Goal: Find specific page/section: Find specific page/section

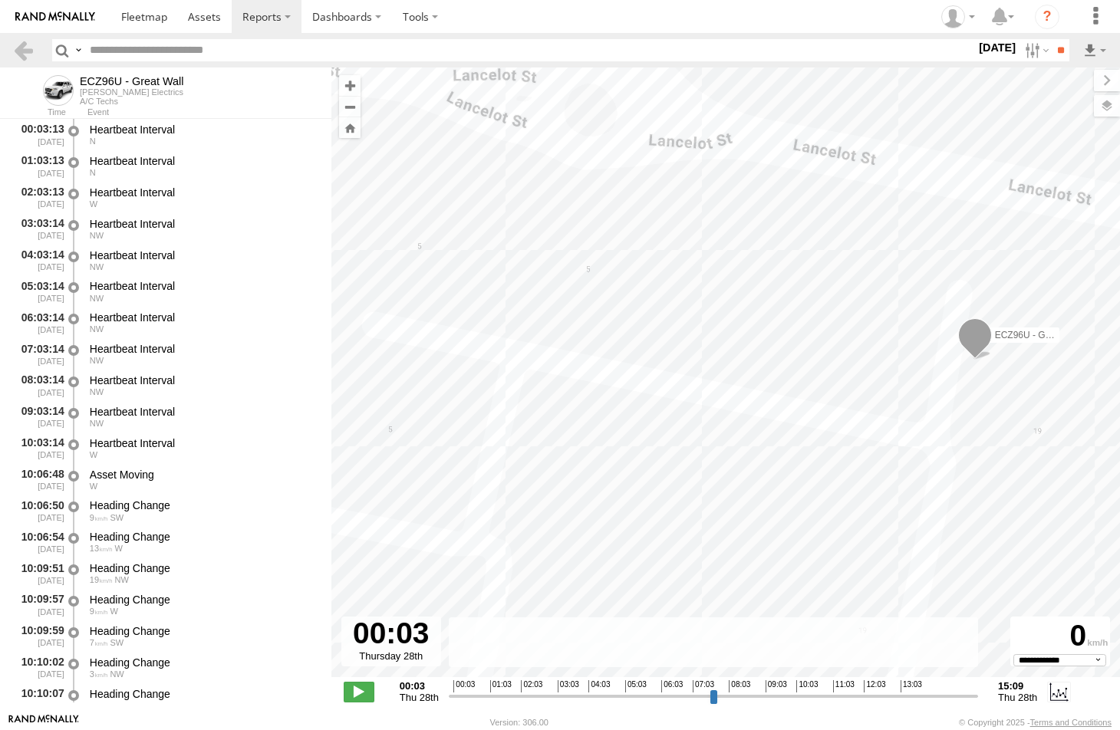
select select "**********"
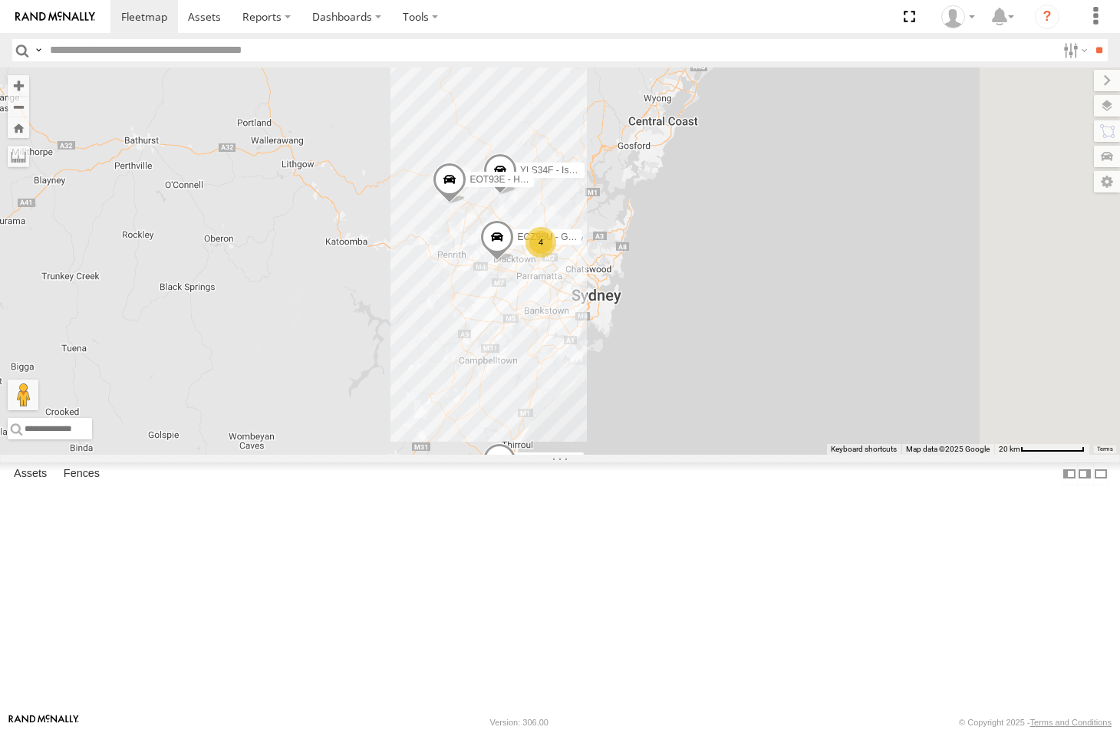
click at [0, 0] on div "ECZ96U - Great Wall" at bounding box center [0, 0] width 0 height 0
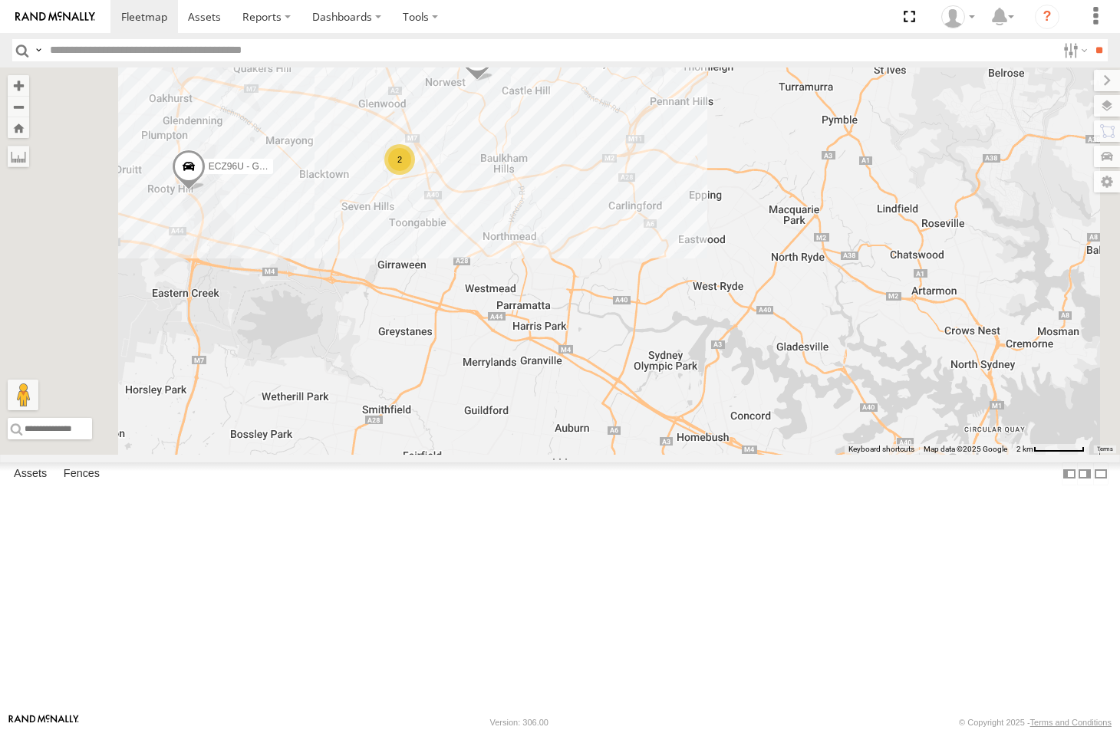
click at [0, 0] on div "ECZ96U - Great Wall" at bounding box center [0, 0] width 0 height 0
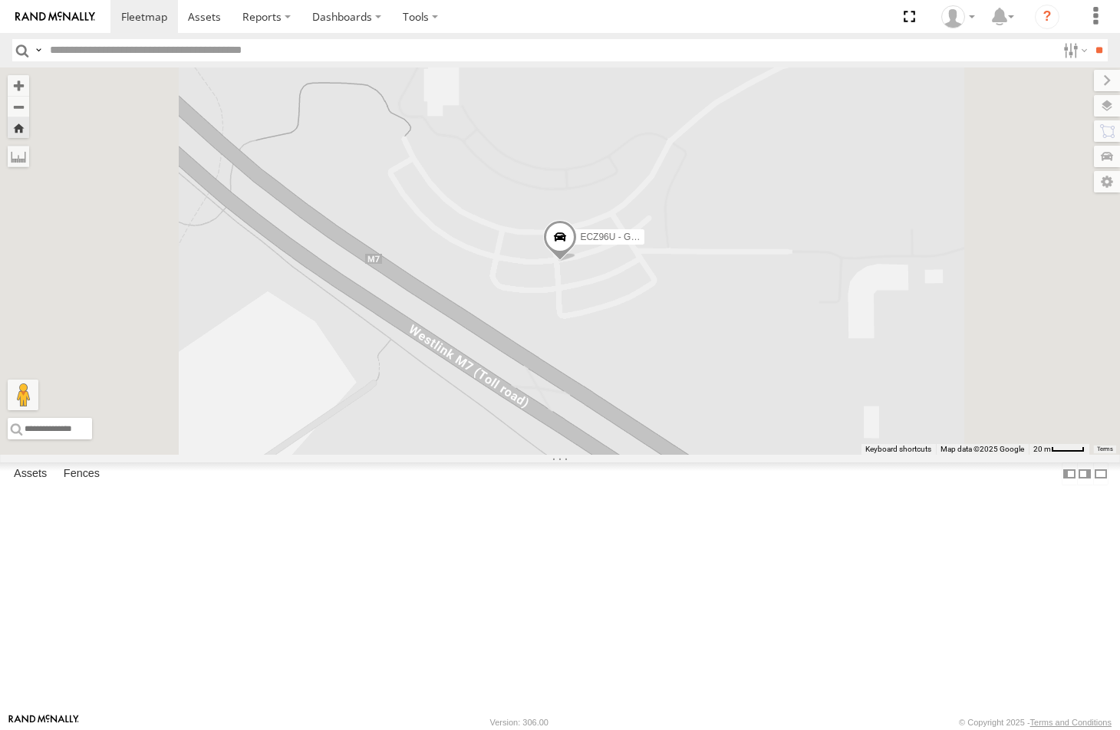
click at [0, 0] on div "YLI24U - Isuzu D-MAX" at bounding box center [0, 0] width 0 height 0
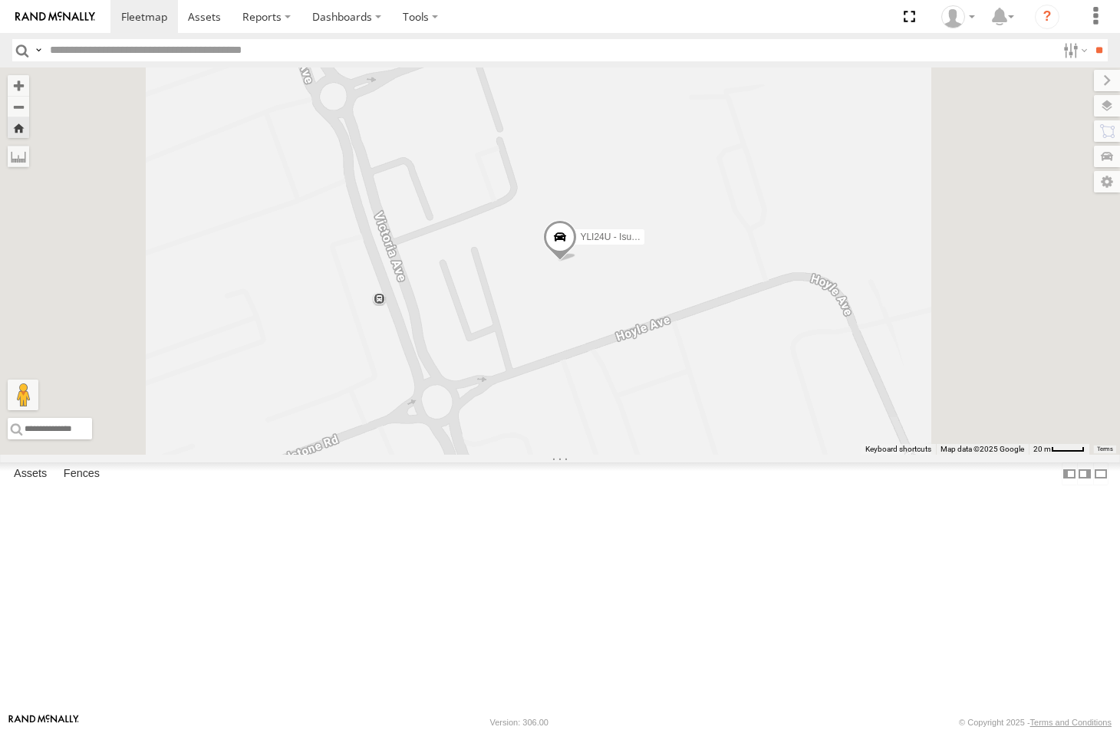
click at [0, 0] on div "ECZ96U - Great Wall" at bounding box center [0, 0] width 0 height 0
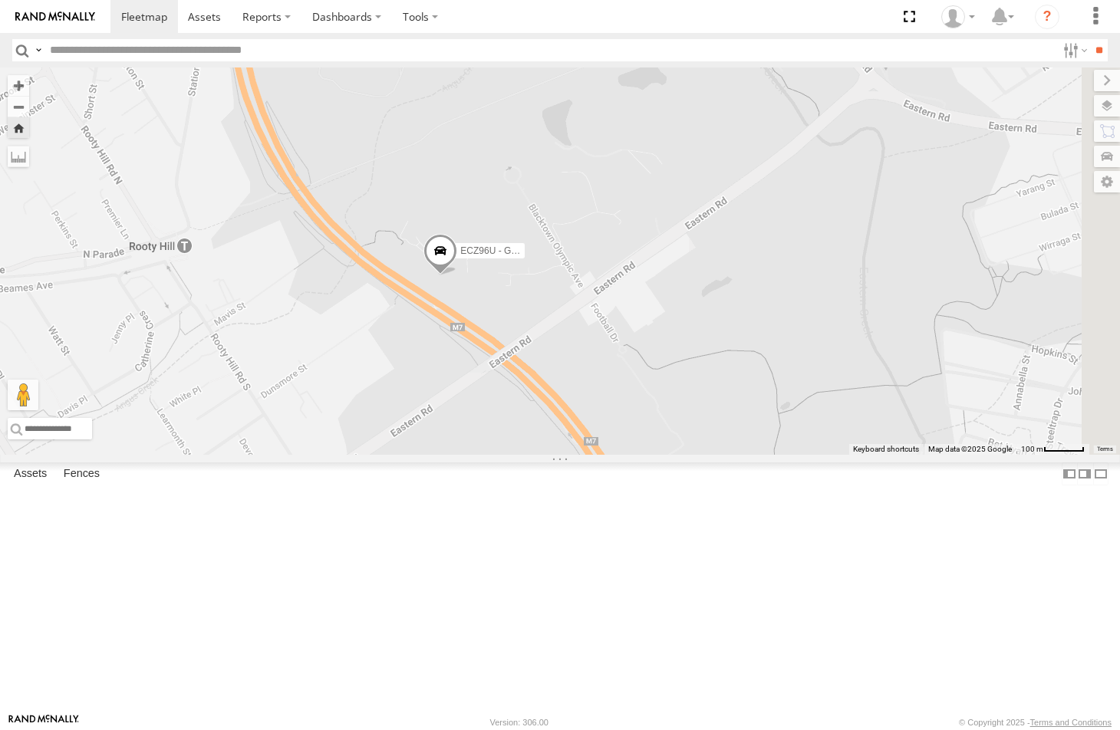
drag, startPoint x: 877, startPoint y: 403, endPoint x: 718, endPoint y: 396, distance: 159.7
click at [718, 396] on div "ECZ96U - Great Wall" at bounding box center [560, 260] width 1120 height 387
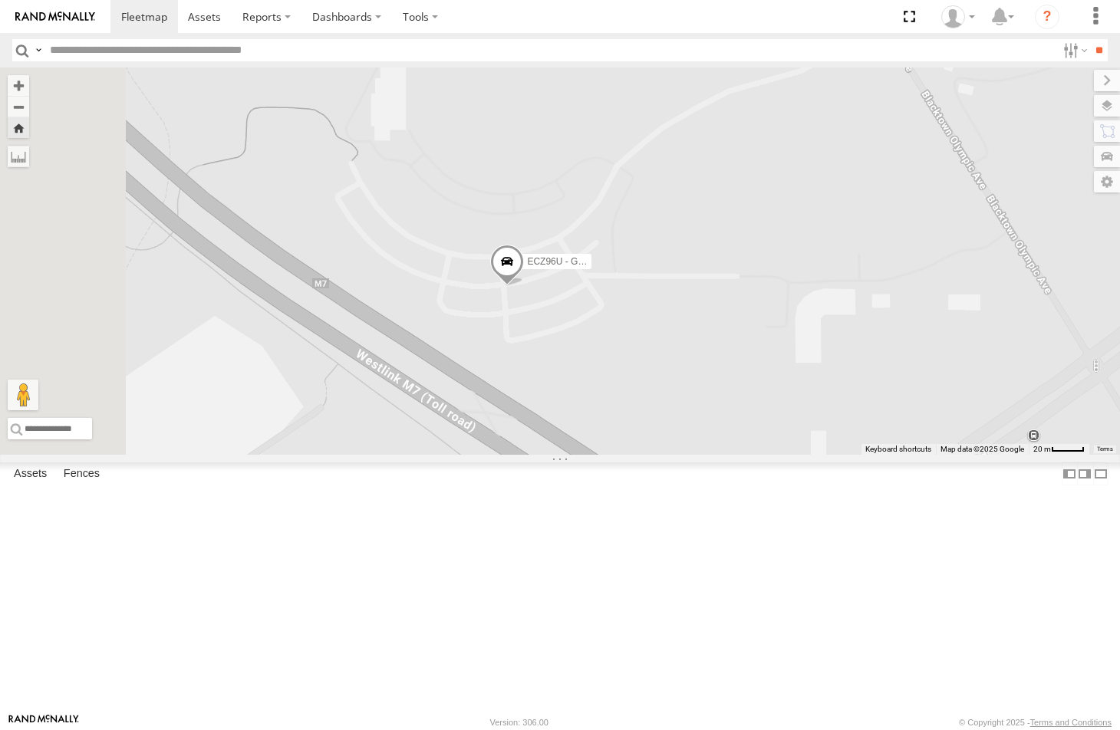
drag, startPoint x: 466, startPoint y: 487, endPoint x: 788, endPoint y: 472, distance: 322.4
click at [788, 455] on div "ECZ96U - Great Wall" at bounding box center [560, 260] width 1120 height 387
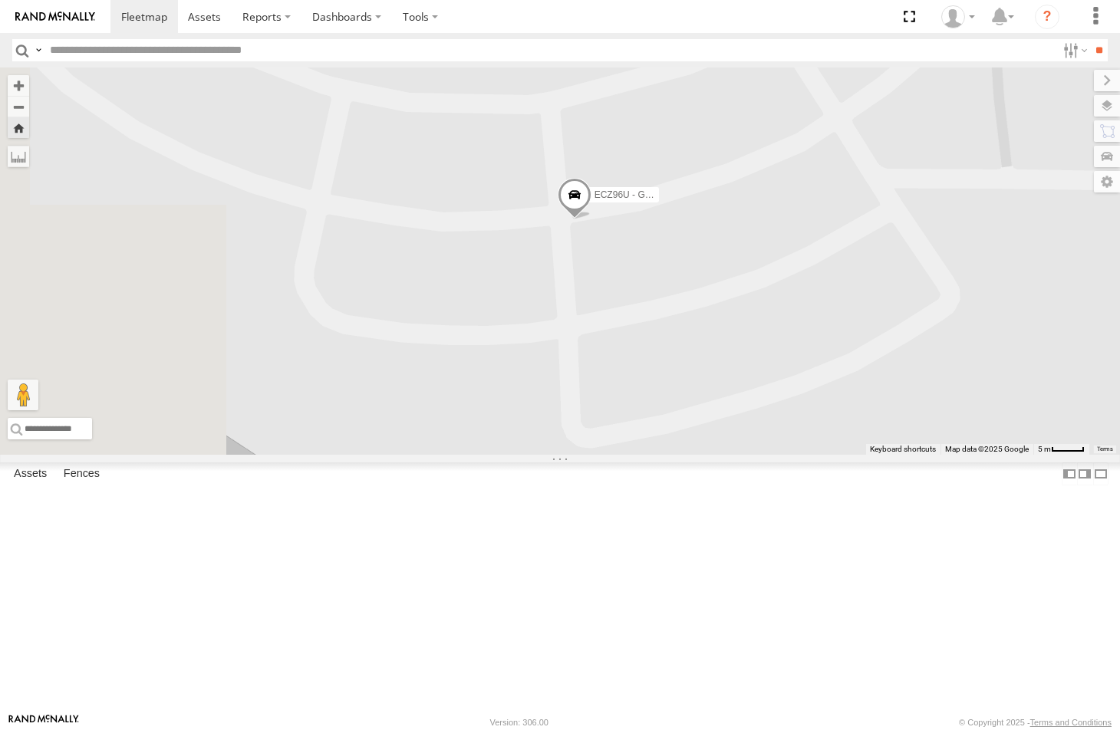
drag, startPoint x: 637, startPoint y: 355, endPoint x: 811, endPoint y: 380, distance: 175.9
click at [811, 380] on div "ECZ96U - Great Wall" at bounding box center [560, 260] width 1120 height 387
